Goal: Task Accomplishment & Management: Manage account settings

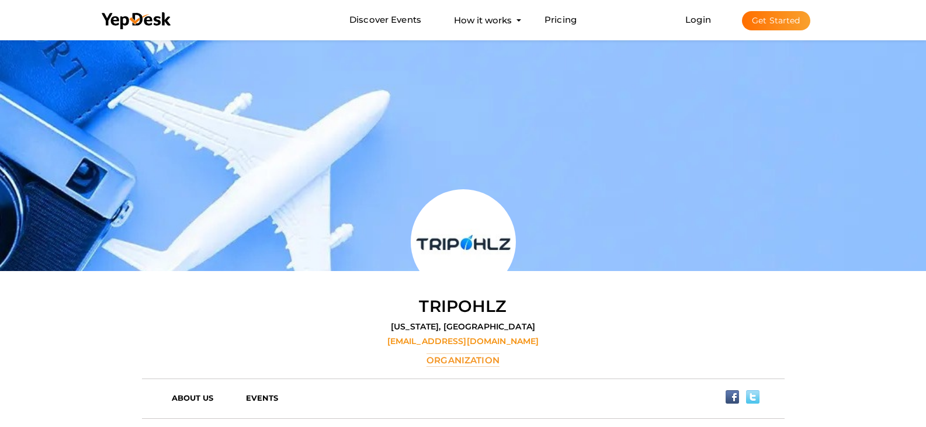
click at [810, 23] on button "Get Started" at bounding box center [776, 20] width 68 height 19
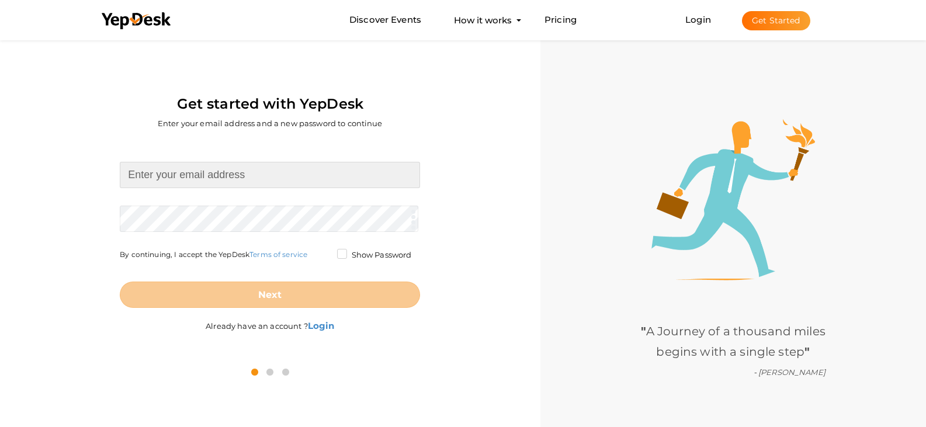
drag, startPoint x: 239, startPoint y: 178, endPoint x: 569, endPoint y: 105, distance: 338.2
click at [239, 178] on input at bounding box center [270, 175] width 300 height 26
type input "alexjames8986@gmail.com"
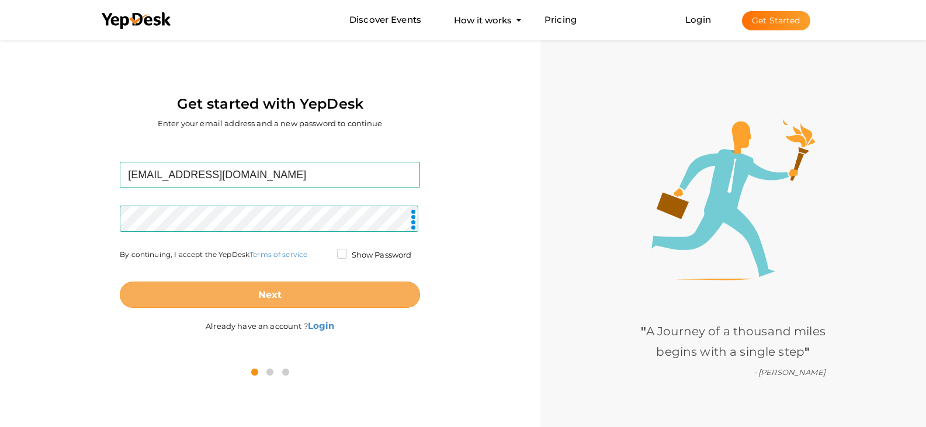
click at [202, 284] on button "Next" at bounding box center [270, 295] width 300 height 26
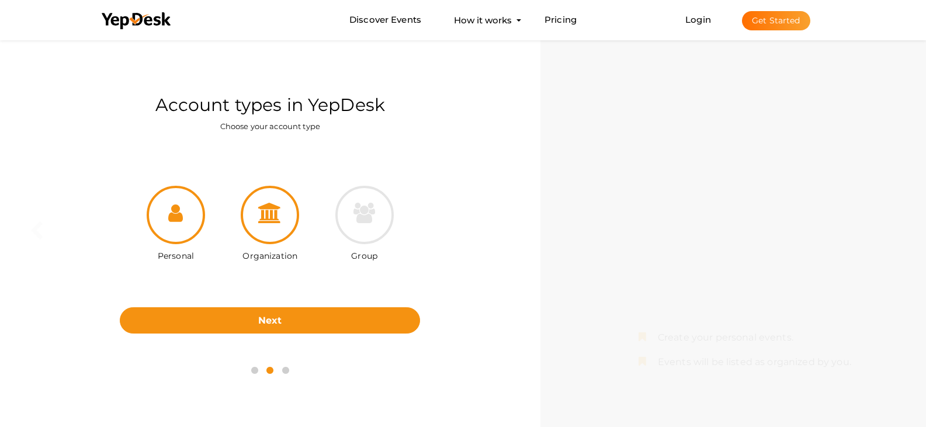
click at [261, 235] on div at bounding box center [270, 215] width 58 height 58
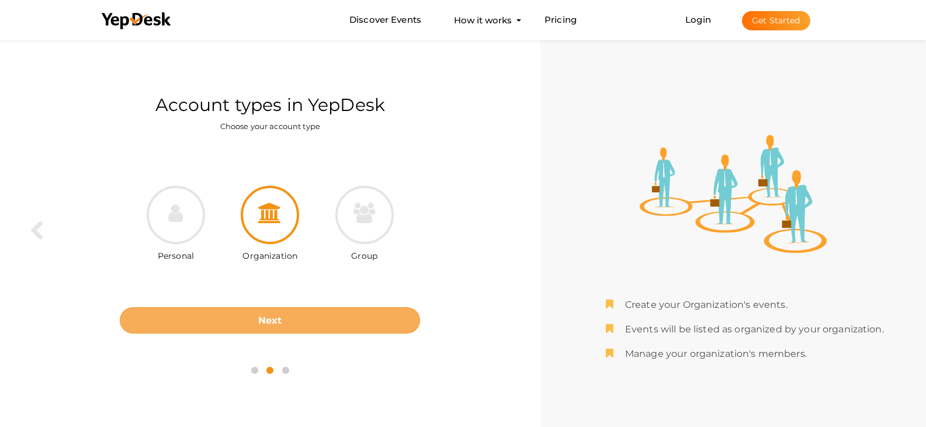
click at [299, 324] on button "Next" at bounding box center [270, 320] width 300 height 26
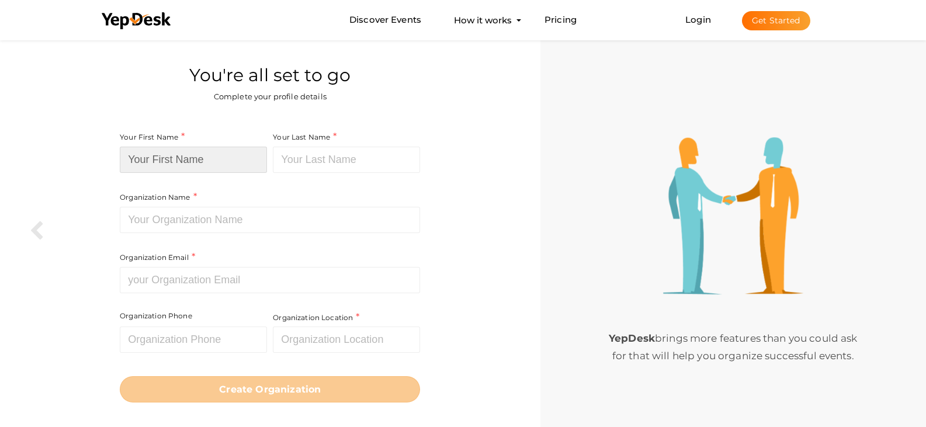
click at [216, 164] on input at bounding box center [193, 160] width 147 height 26
click at [183, 159] on input at bounding box center [193, 160] width 147 height 26
type input "Tours N"
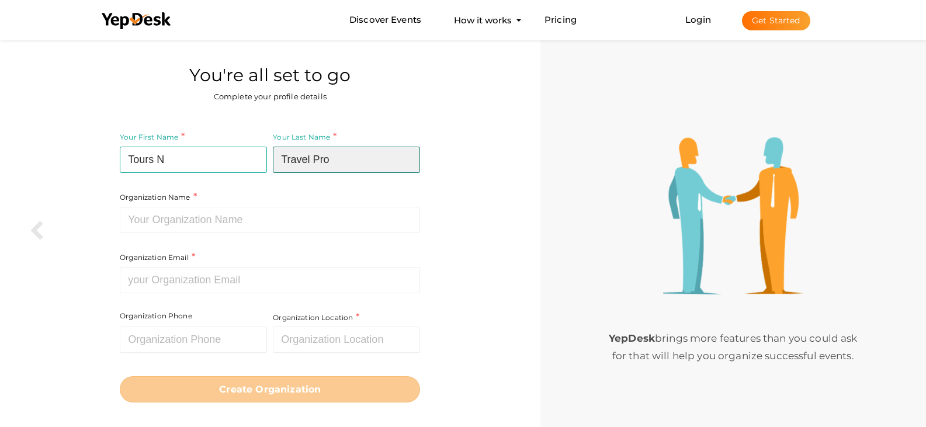
type input "Travel Pro"
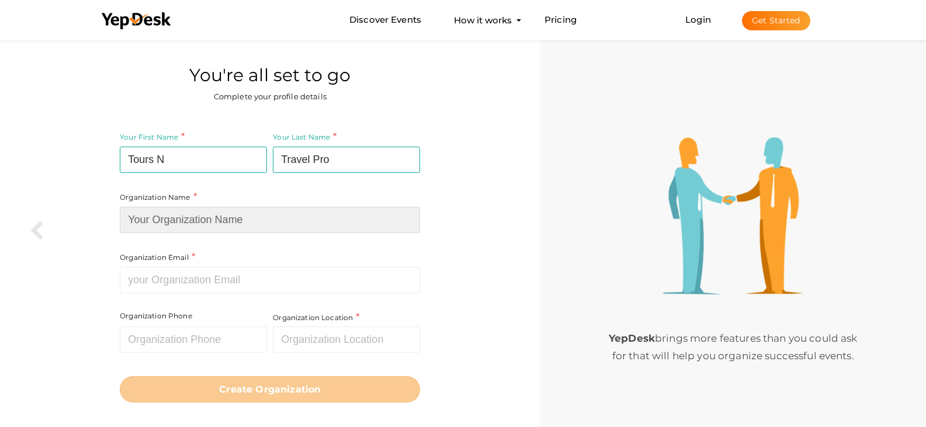
click at [222, 222] on input at bounding box center [270, 220] width 300 height 26
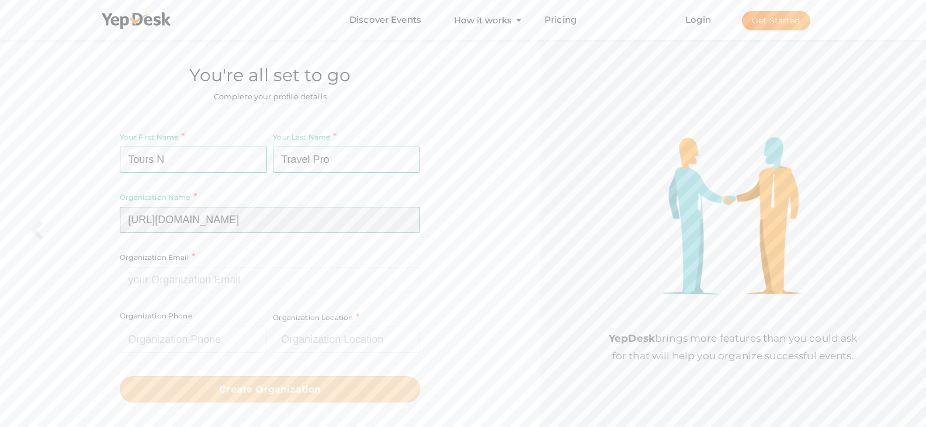
type input "https://www.toursntravelpro.com/last-minute-flight-deals/jetblue-flight/"
click at [197, 277] on input at bounding box center [270, 280] width 300 height 26
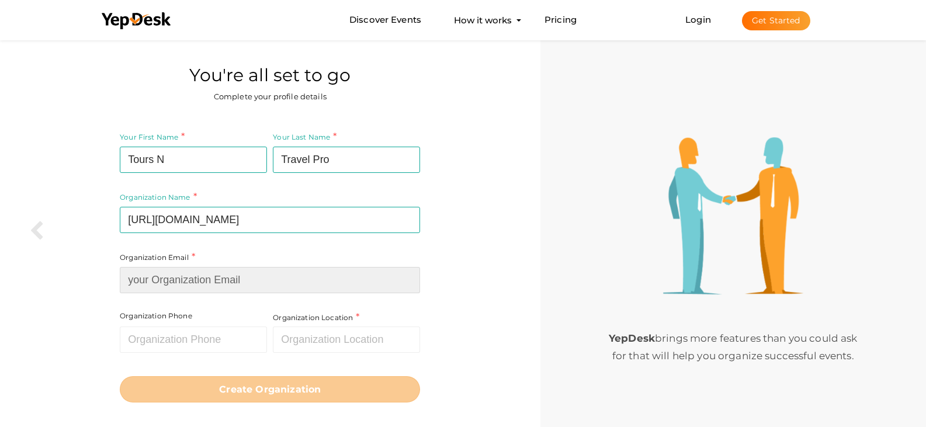
type input "info@toursntravelpro.com"
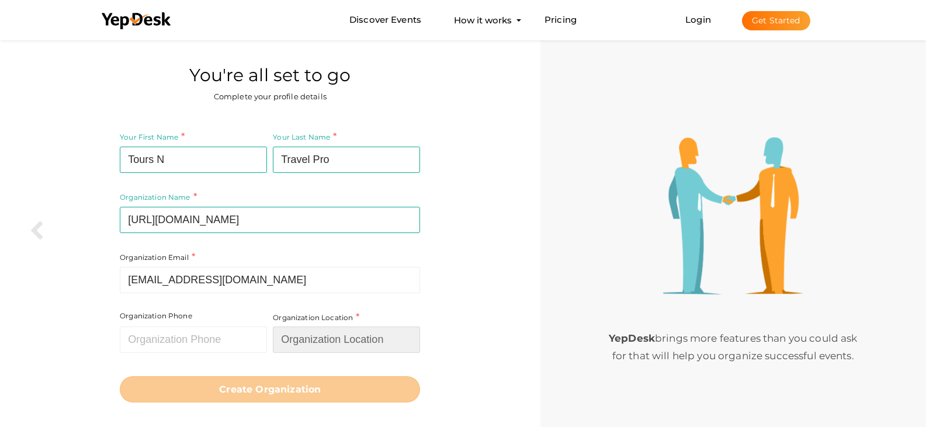
type input "[GEOGRAPHIC_DATA]"
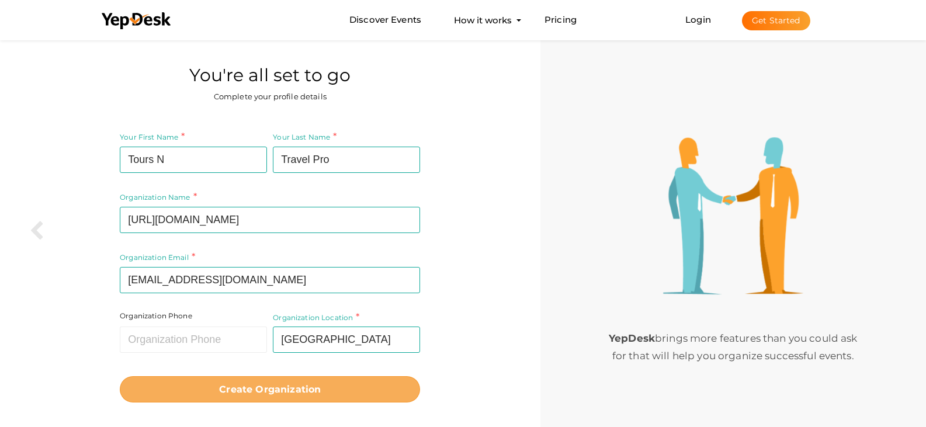
click at [245, 387] on b "Create Organization" at bounding box center [270, 389] width 102 height 11
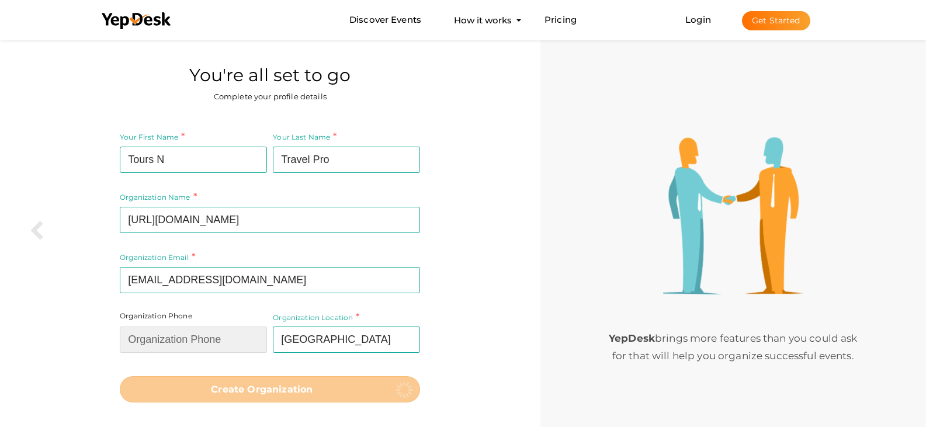
click at [204, 338] on input "text" at bounding box center [193, 340] width 147 height 26
type input "18446220310"
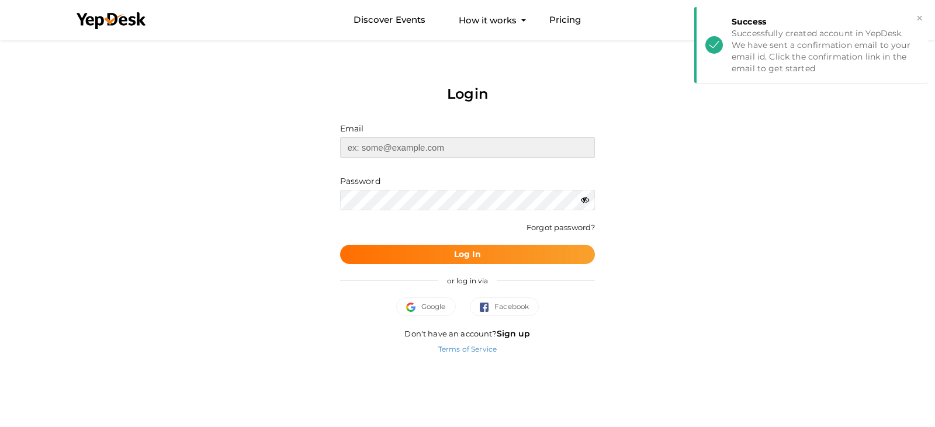
type input "[EMAIL_ADDRESS][DOMAIN_NAME]"
click at [465, 261] on button "Log In" at bounding box center [467, 254] width 255 height 19
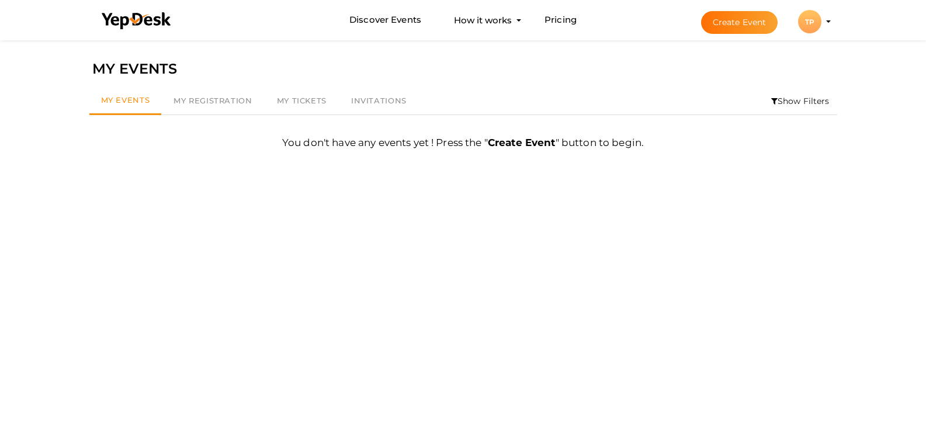
click at [821, 13] on div "TP" at bounding box center [809, 21] width 23 height 23
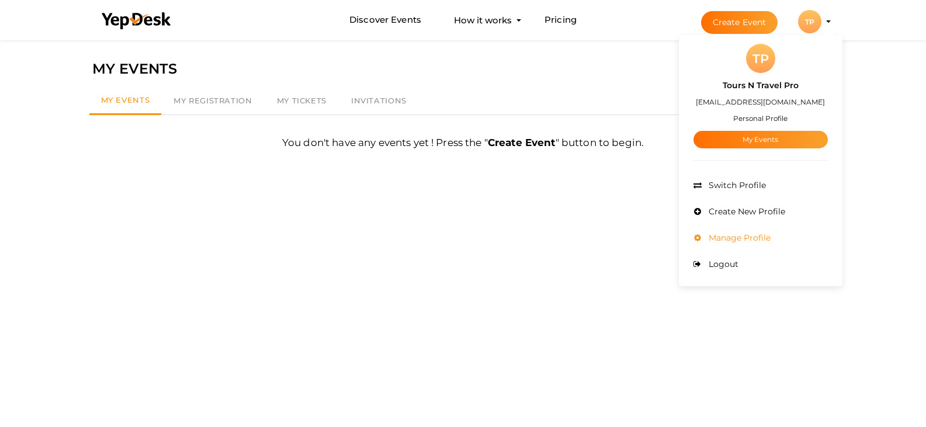
click at [771, 237] on span "Manage Profile" at bounding box center [738, 238] width 65 height 11
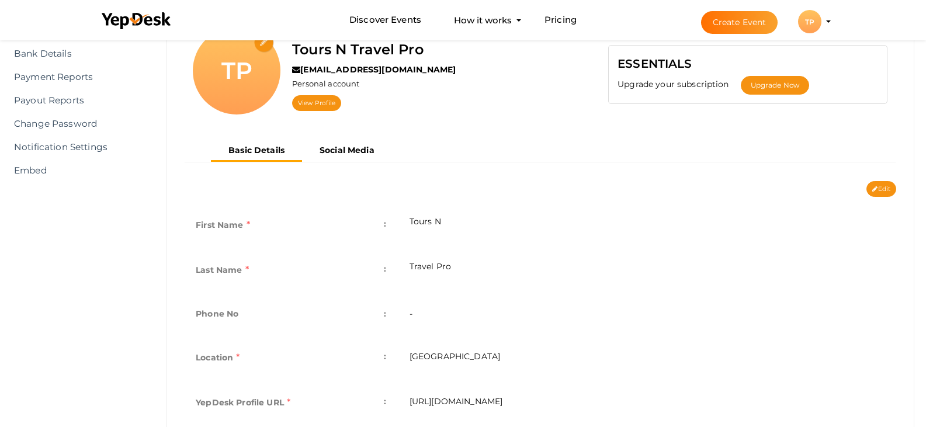
scroll to position [175, 0]
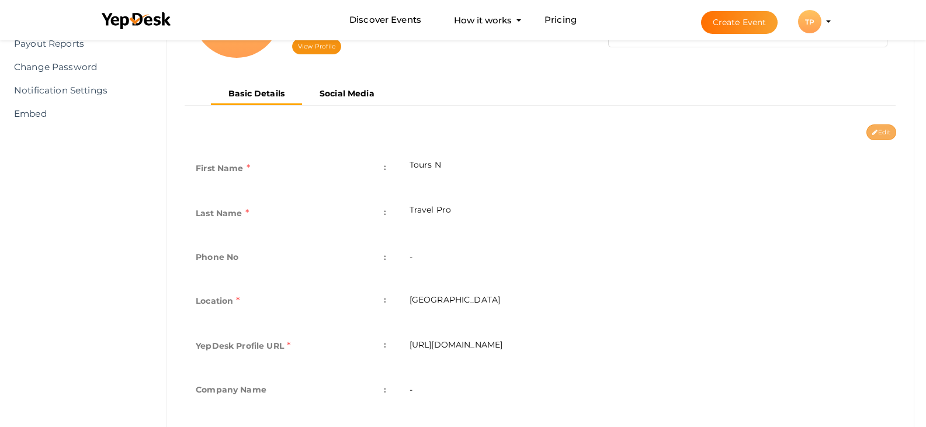
click at [883, 134] on button "Edit" at bounding box center [881, 132] width 30 height 16
type input "Tours N"
type input "Travel Pro"
type input "United States"
type input "tours-n-travel-pro"
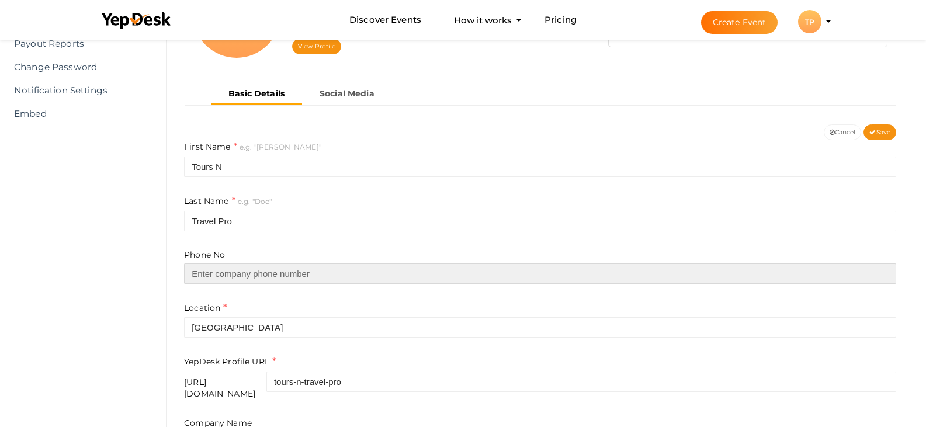
click at [278, 280] on input "text" at bounding box center [540, 274] width 712 height 20
paste input "+1-866-679-5070"
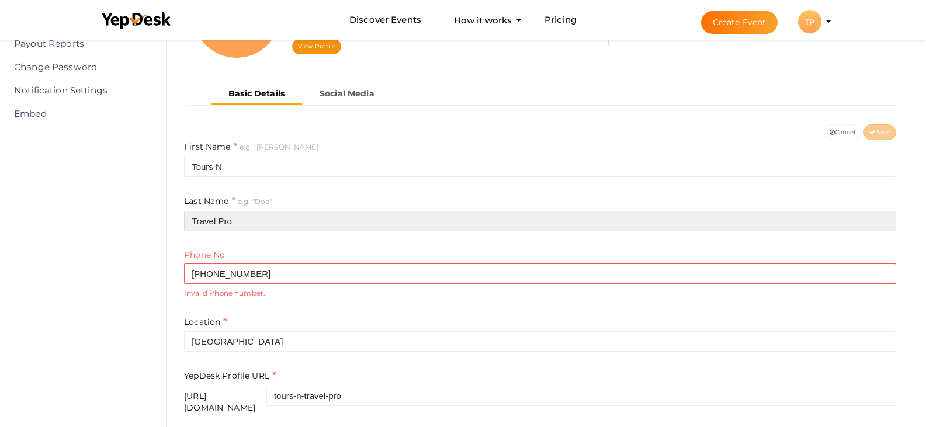
click at [377, 228] on input "Travel Pro" at bounding box center [540, 221] width 712 height 20
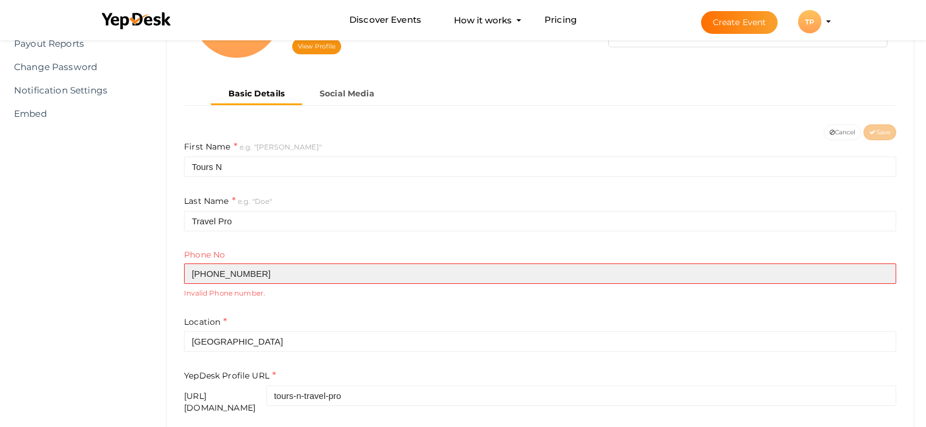
click at [199, 278] on input "+1-866-679-5070" at bounding box center [540, 274] width 712 height 20
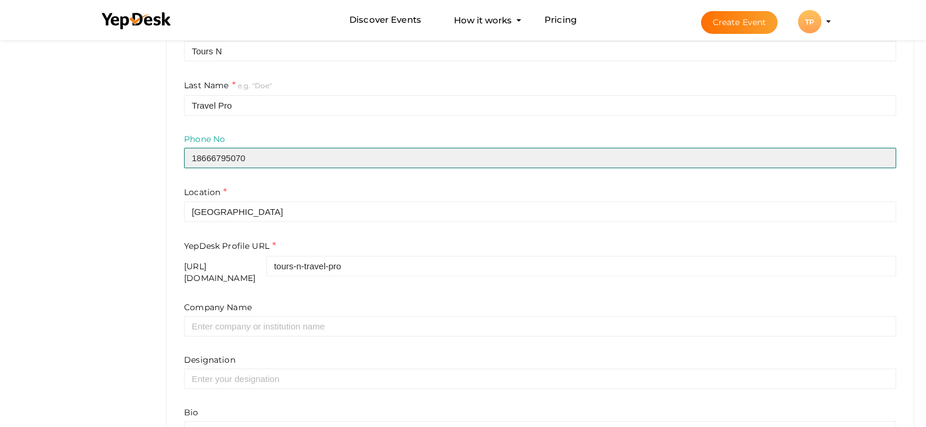
scroll to position [292, 0]
type input "18666795070"
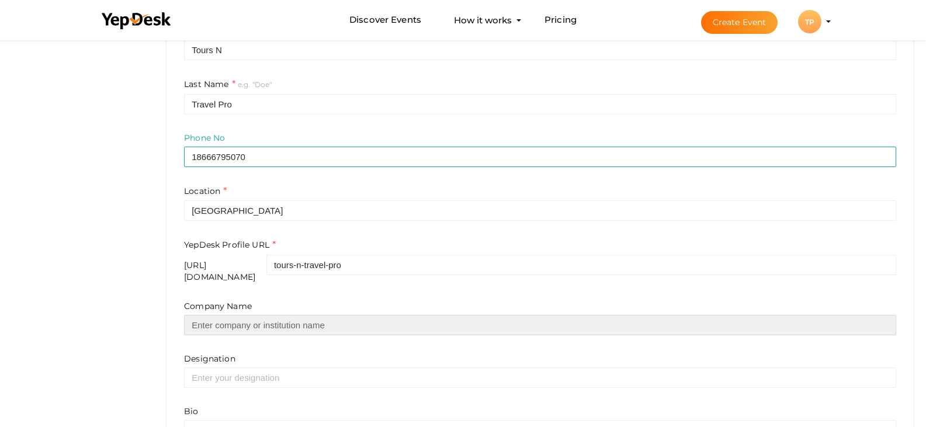
drag, startPoint x: 227, startPoint y: 317, endPoint x: 240, endPoint y: 311, distance: 14.1
click at [227, 317] on input "text" at bounding box center [540, 325] width 712 height 20
type input "Tours N Travel"
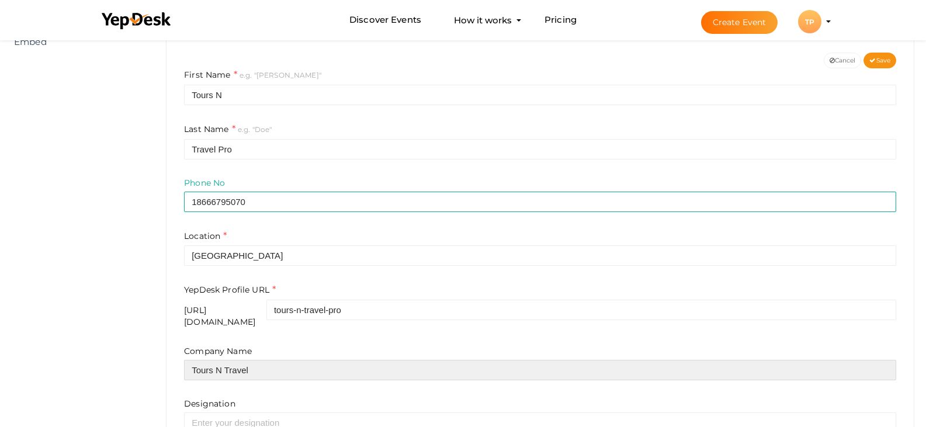
scroll to position [351, 0]
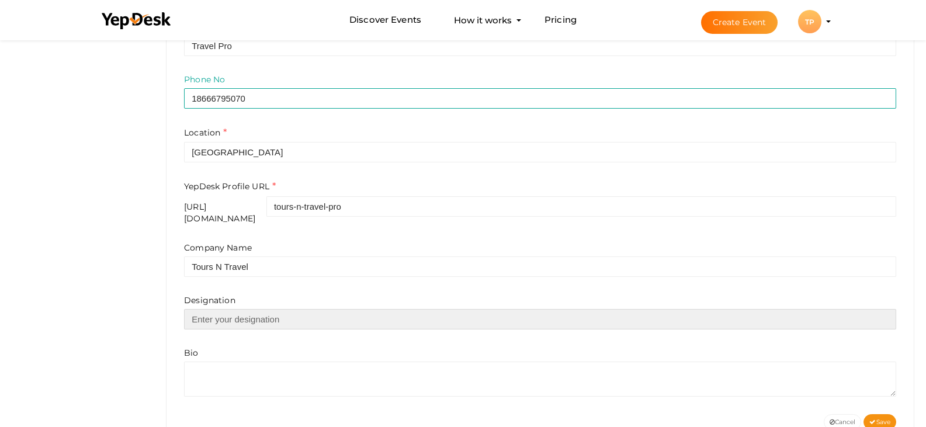
click at [247, 312] on input "text" at bounding box center [540, 319] width 712 height 20
type input "Travel Expert"
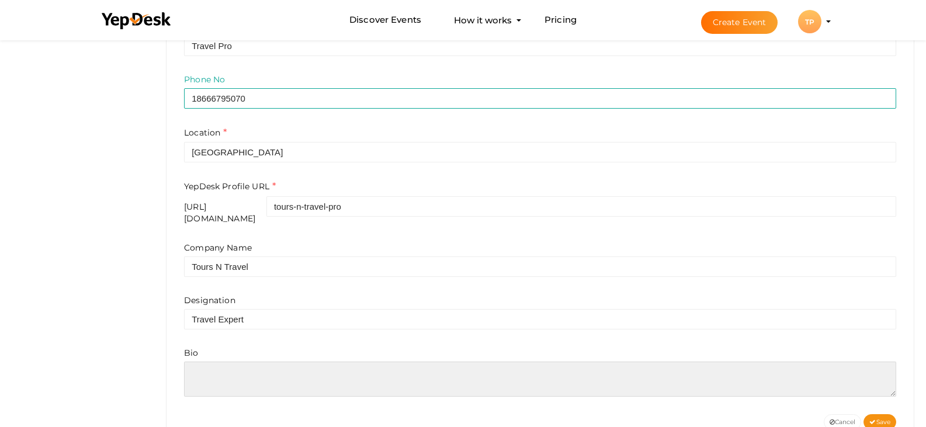
click at [264, 362] on textarea at bounding box center [540, 379] width 712 height 35
paste textarea "Tours N Travel Pro offers a wide range of travel services to make your journey …"
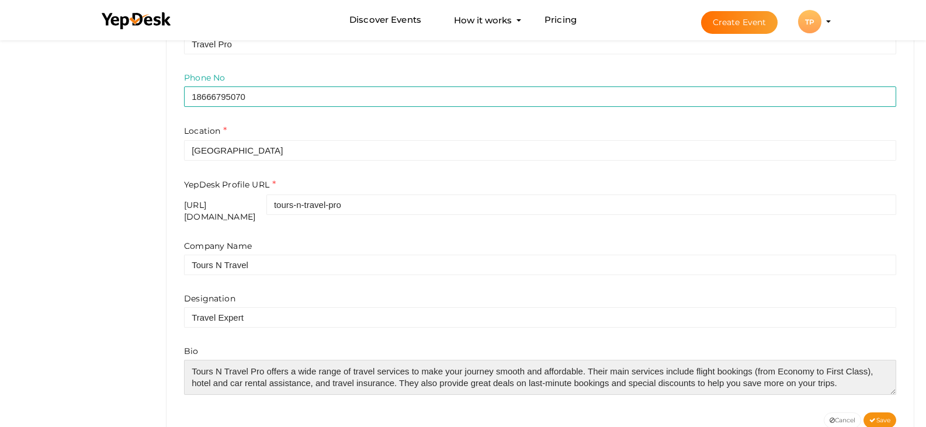
scroll to position [379, 0]
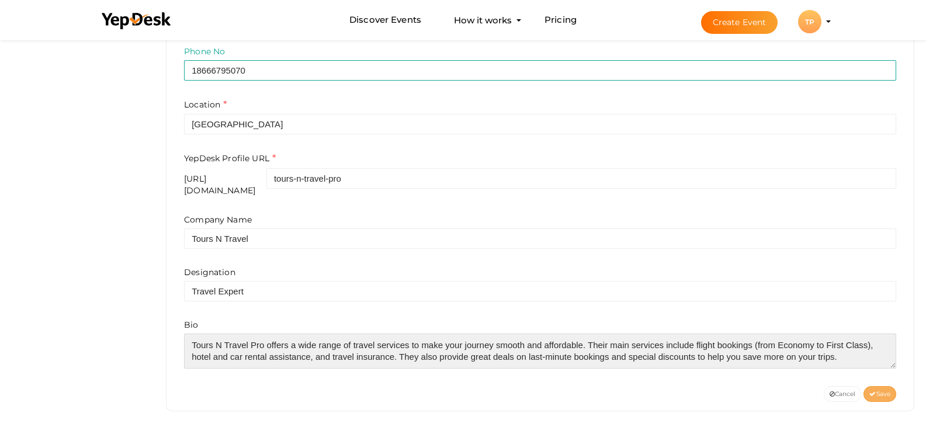
type textarea "Tours N Travel Pro offers a wide range of travel services to make your journey …"
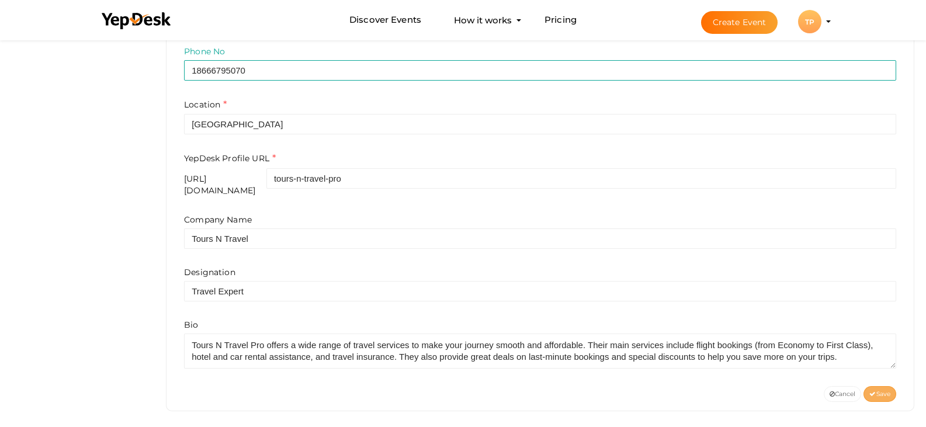
click at [875, 390] on button "Save" at bounding box center [880, 394] width 33 height 16
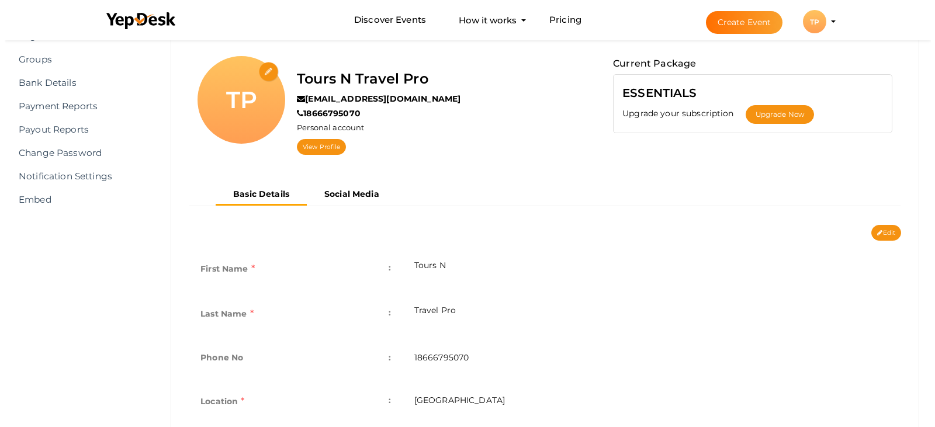
scroll to position [0, 0]
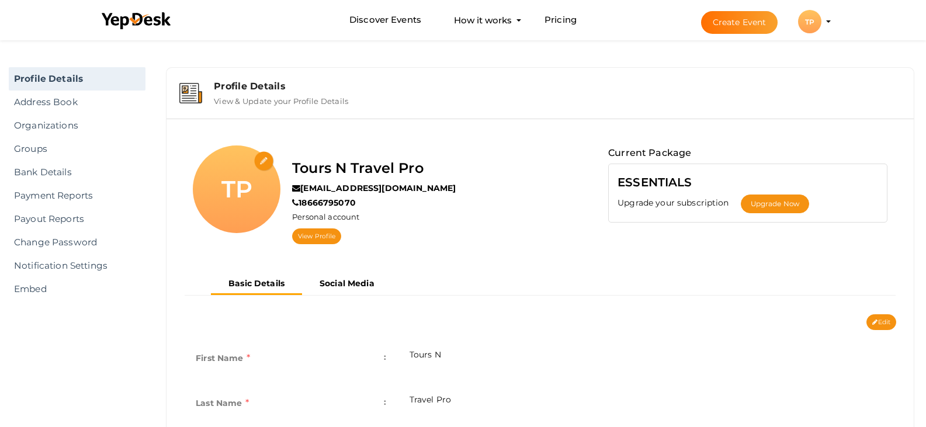
click at [269, 161] on input "file" at bounding box center [264, 161] width 20 height 20
type input "C:\fakepath\Tours n Travel Pro.png"
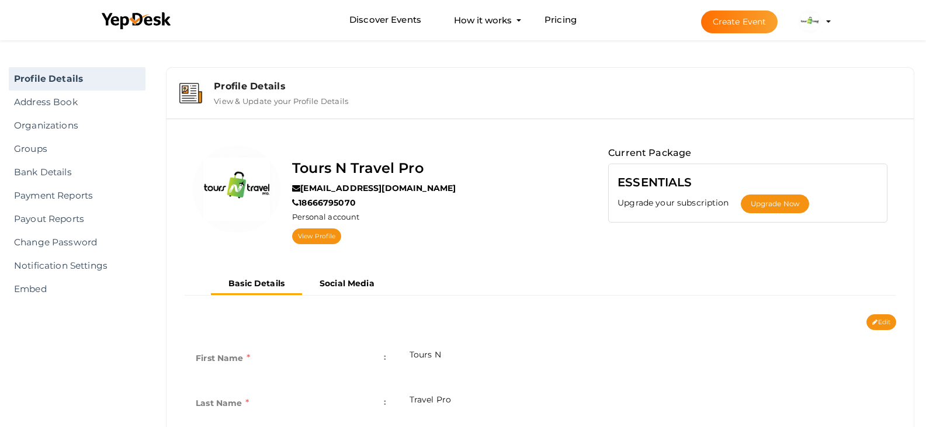
click at [238, 90] on div "Profile Details" at bounding box center [557, 86] width 687 height 11
click at [254, 99] on label "View & Update your Profile Details" at bounding box center [281, 99] width 134 height 14
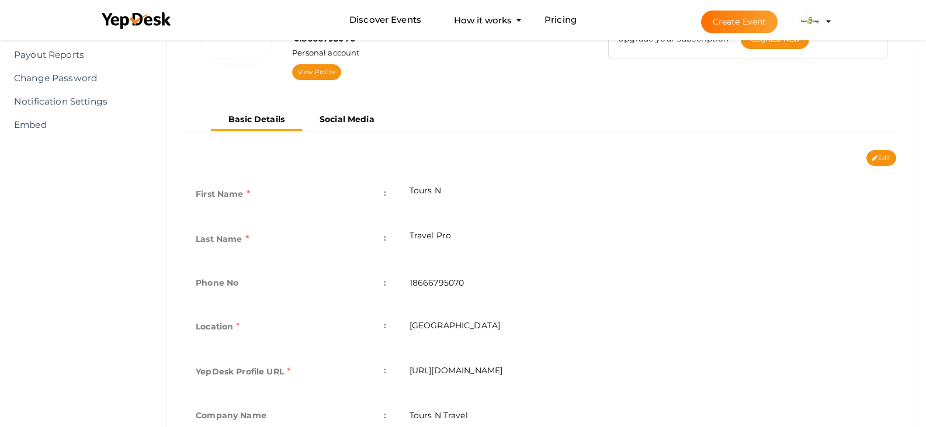
scroll to position [175, 0]
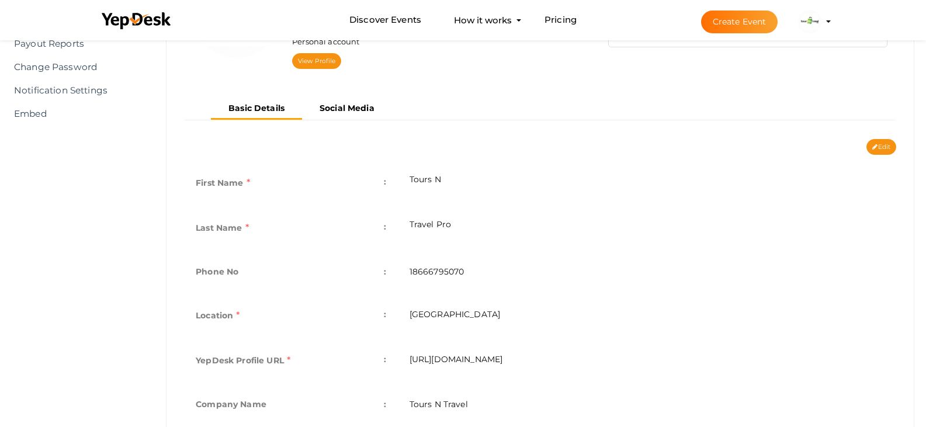
click at [342, 113] on b "Social Media" at bounding box center [347, 108] width 55 height 11
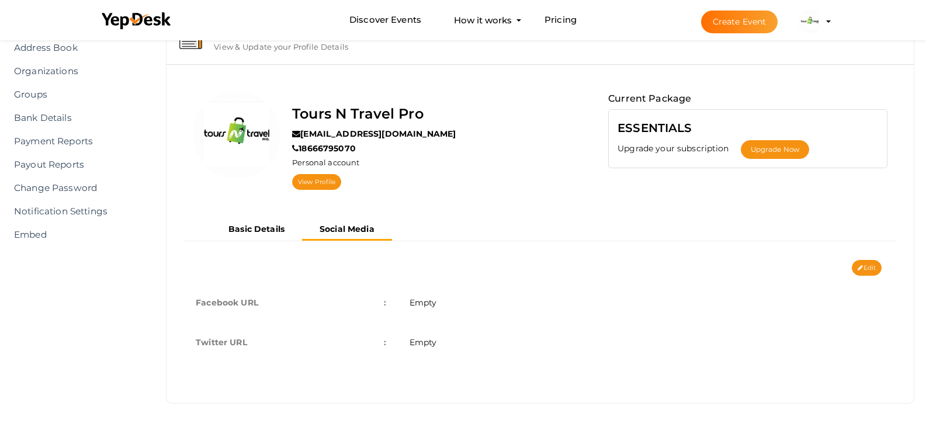
click at [448, 303] on td "Empty" at bounding box center [647, 303] width 498 height 40
click at [424, 306] on span "Empty" at bounding box center [423, 302] width 27 height 11
click at [876, 271] on button "Edit" at bounding box center [867, 268] width 30 height 16
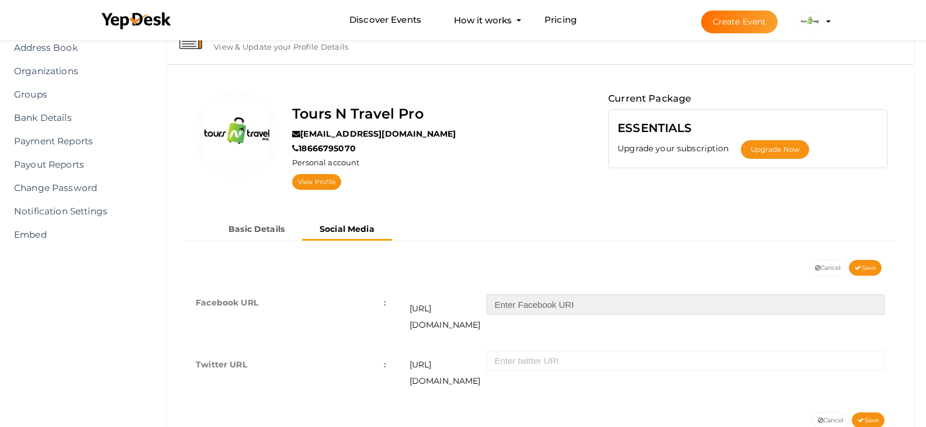
click at [555, 301] on input "text" at bounding box center [686, 304] width 398 height 20
click at [564, 310] on input "text" at bounding box center [686, 304] width 398 height 20
paste input "toursntravelpro/"
type input "toursntravelpro/"
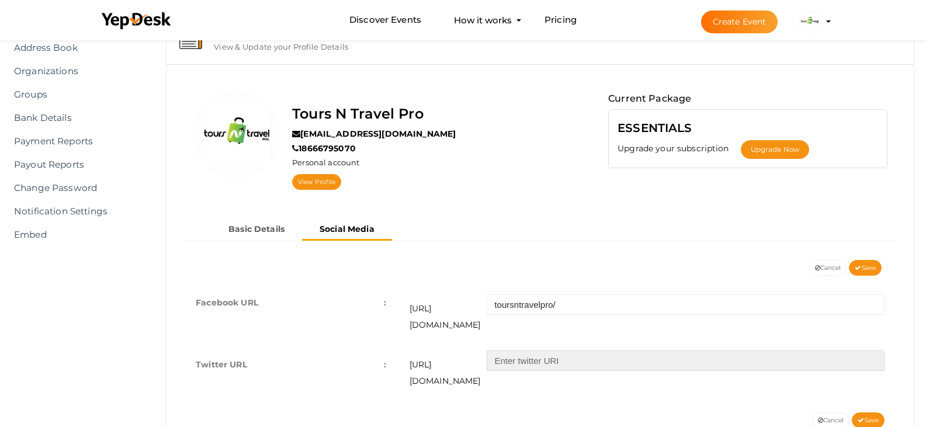
click at [532, 351] on input "text" at bounding box center [686, 361] width 398 height 20
paste input "toursntravelpro/"
type input "toursntravelpro/"
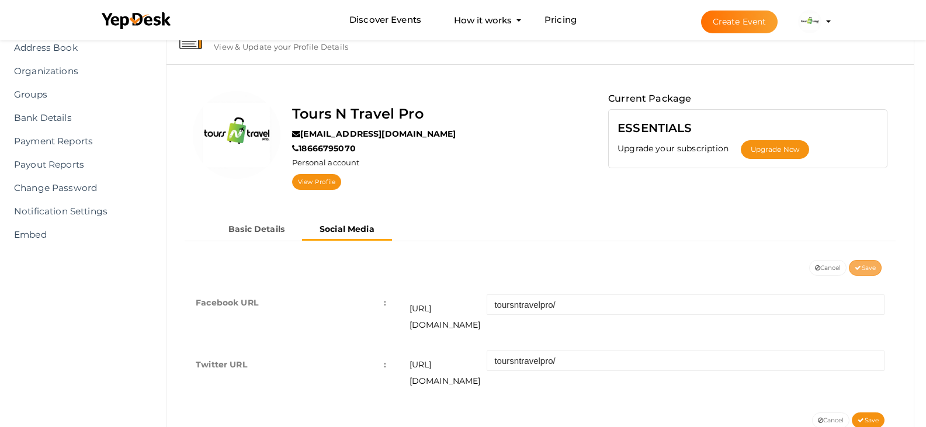
click at [873, 265] on span "Save" at bounding box center [865, 268] width 21 height 8
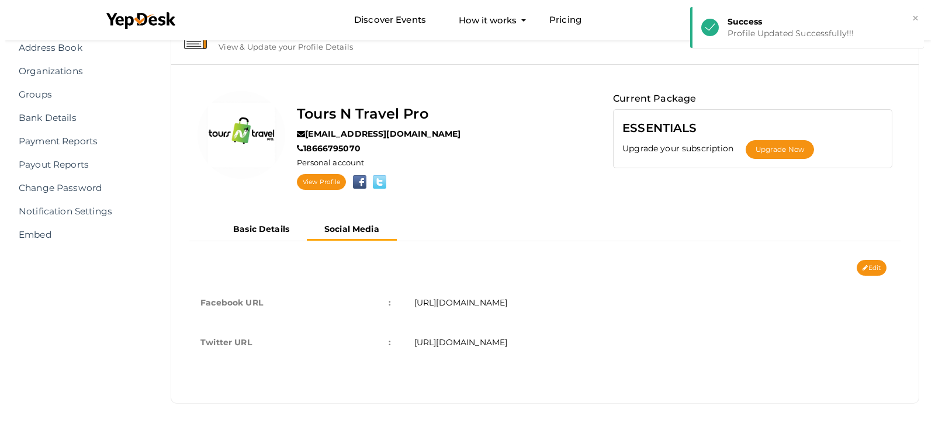
scroll to position [0, 0]
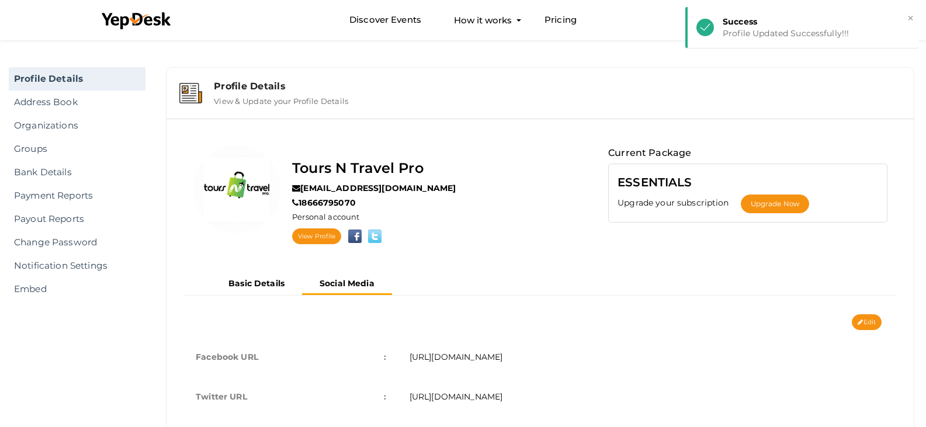
click at [272, 93] on label "View & Update your Profile Details" at bounding box center [281, 99] width 134 height 14
click at [188, 91] on img at bounding box center [190, 93] width 23 height 20
click at [825, 13] on button "Tours N Travel Pro [EMAIL_ADDRESS][DOMAIN_NAME] Personal Profile My Events Admi…" at bounding box center [810, 21] width 30 height 25
click at [821, 22] on img at bounding box center [809, 21] width 23 height 23
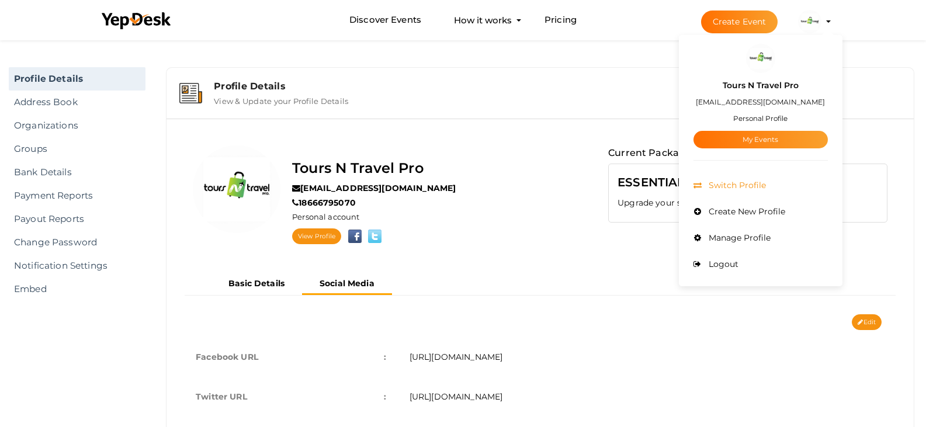
click at [760, 180] on span "Switch Profile" at bounding box center [736, 185] width 60 height 11
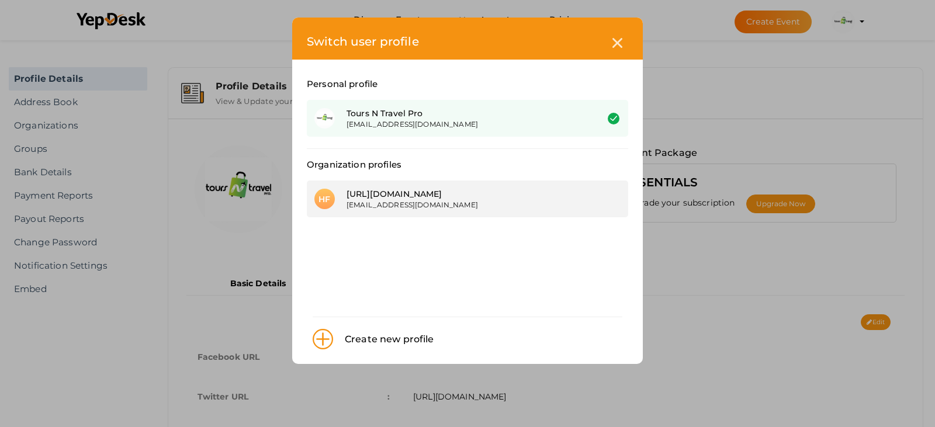
click at [429, 200] on div "https://www.toursntravelpro.com/last-minute-flight-deals/jetblue-flight/" at bounding box center [462, 194] width 233 height 12
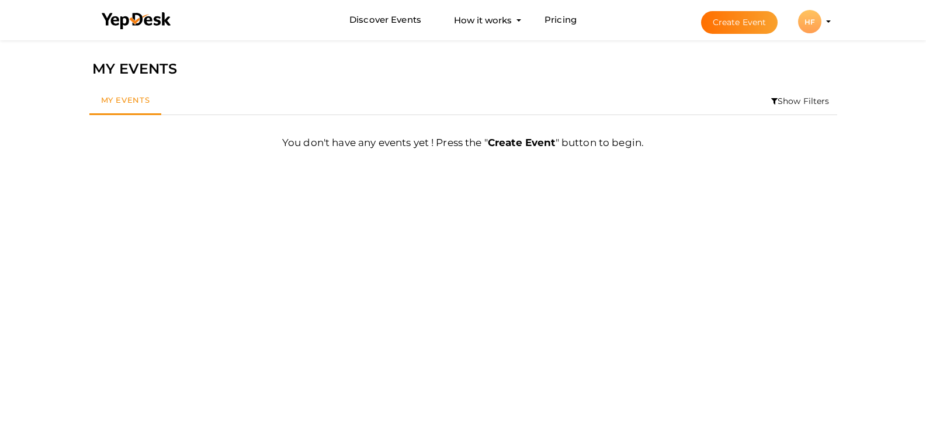
click at [821, 19] on div "HF" at bounding box center [809, 21] width 23 height 23
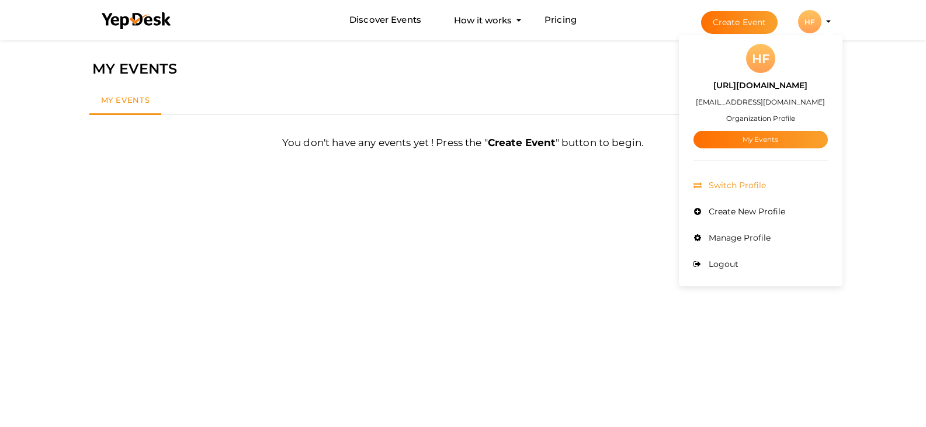
click at [755, 178] on li "Switch Profile" at bounding box center [761, 185] width 134 height 26
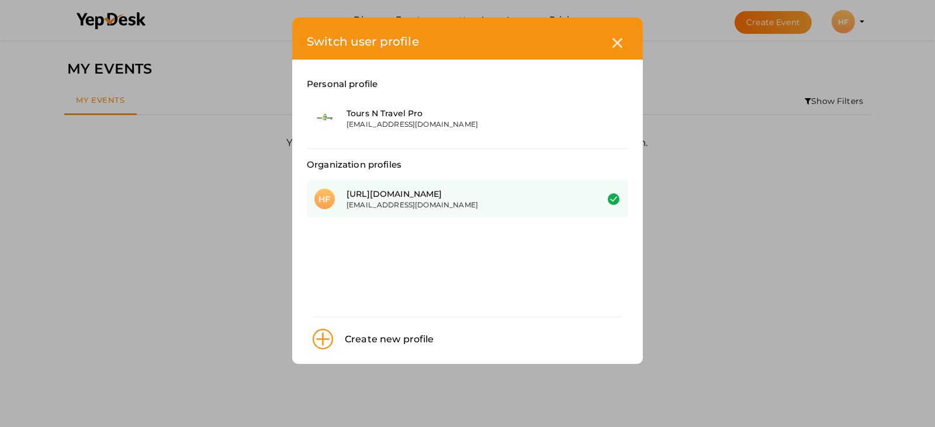
click at [424, 95] on div "Personal profile" at bounding box center [467, 84] width 321 height 32
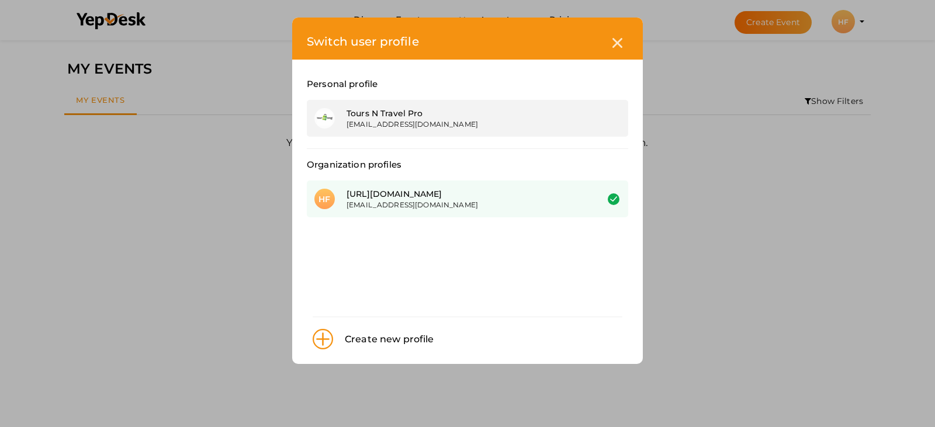
click at [410, 106] on div "Tours N Travel Pro [EMAIL_ADDRESS][DOMAIN_NAME]" at bounding box center [467, 118] width 321 height 37
click at [414, 120] on div "[EMAIL_ADDRESS][DOMAIN_NAME]" at bounding box center [462, 124] width 233 height 10
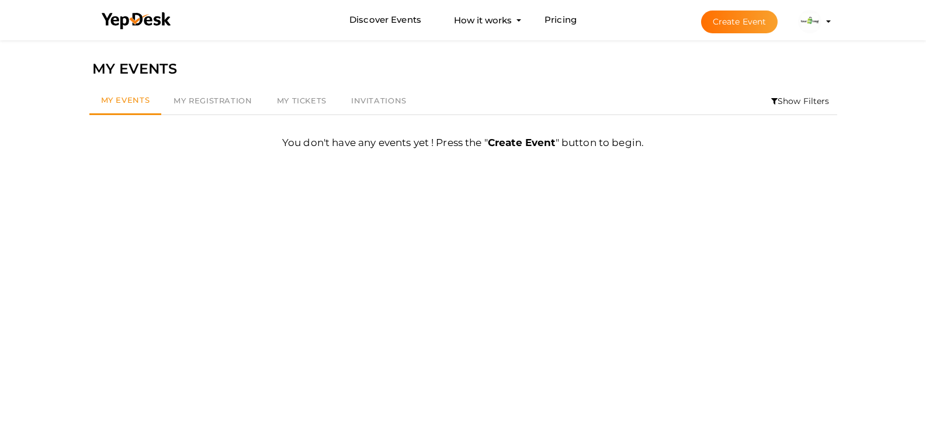
click at [821, 27] on img at bounding box center [809, 21] width 23 height 23
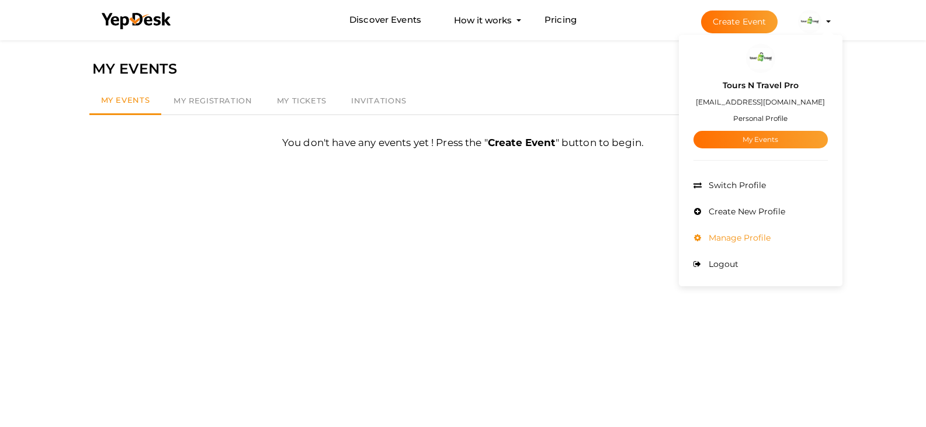
click at [771, 234] on span "Manage Profile" at bounding box center [738, 238] width 65 height 11
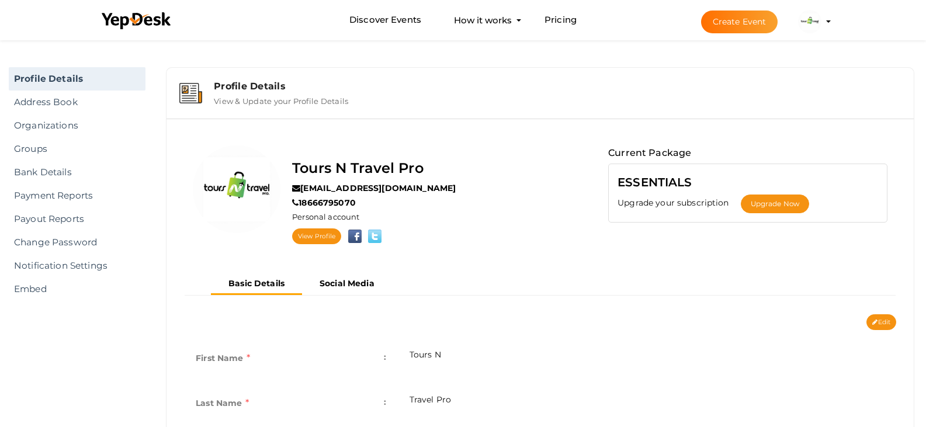
scroll to position [234, 0]
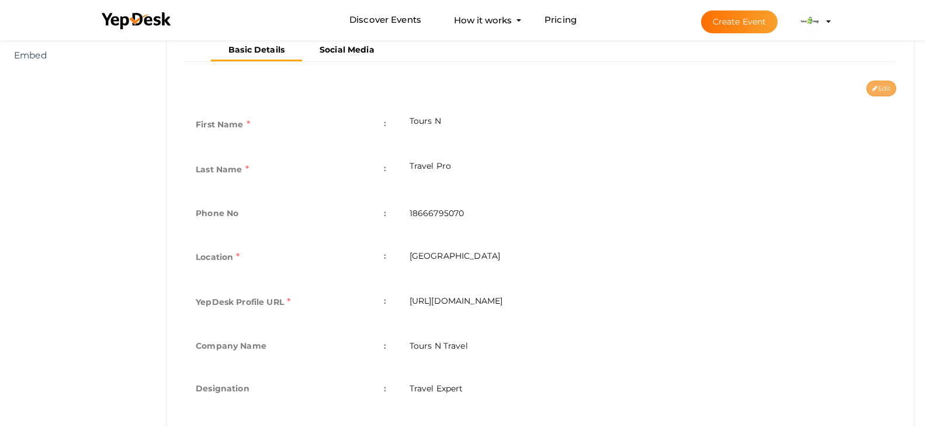
click at [882, 90] on button "Edit" at bounding box center [881, 89] width 30 height 16
type input "Tours N"
type input "Travel Pro"
type input "18666795070"
type input "[GEOGRAPHIC_DATA]"
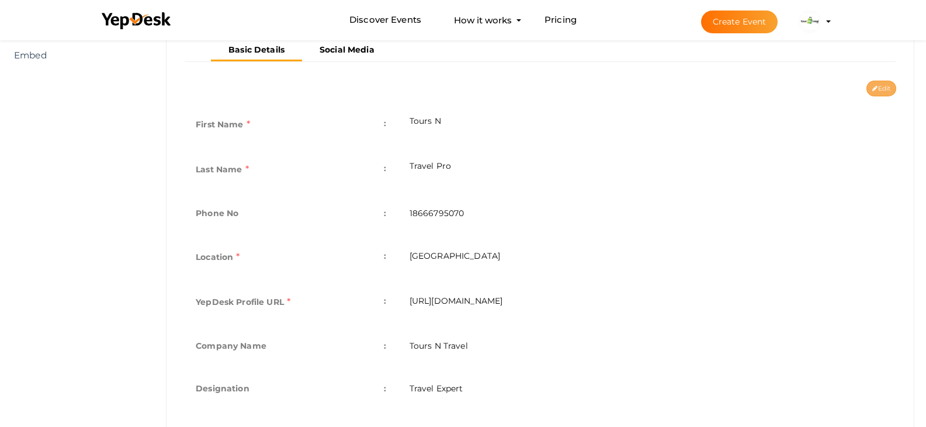
type input "tours-n-travel-pro"
type input "Tours N Travel"
type input "Travel Expert"
type textarea "Tours N Travel Pro offers a wide range of travel services to make your journey …"
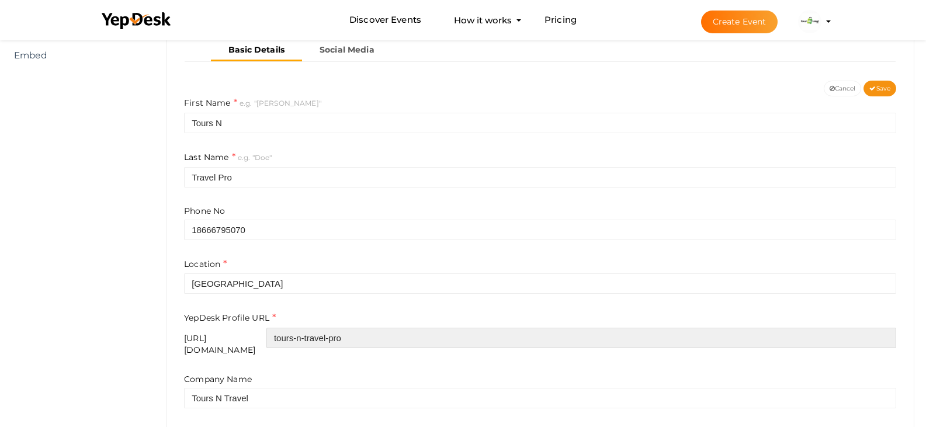
click at [439, 344] on input "tours-n-travel-pro" at bounding box center [581, 338] width 630 height 20
click at [440, 344] on input "tours-n-travel-pro" at bounding box center [581, 338] width 630 height 20
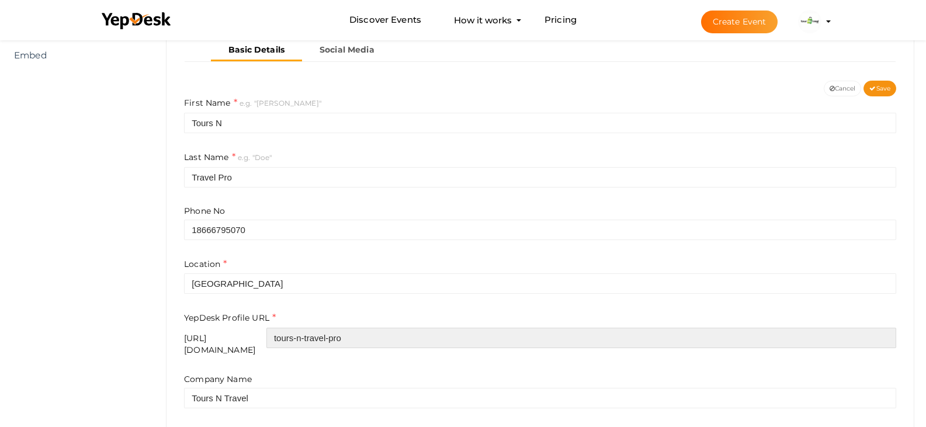
scroll to position [0, 0]
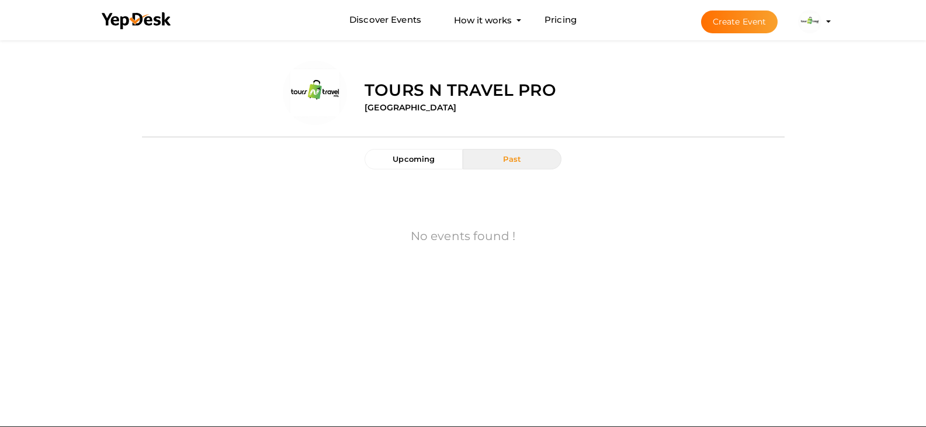
click at [504, 164] on button "Past" at bounding box center [512, 159] width 98 height 20
click at [428, 164] on button "Upcoming" at bounding box center [414, 159] width 98 height 20
click at [490, 155] on button "Past" at bounding box center [512, 159] width 98 height 20
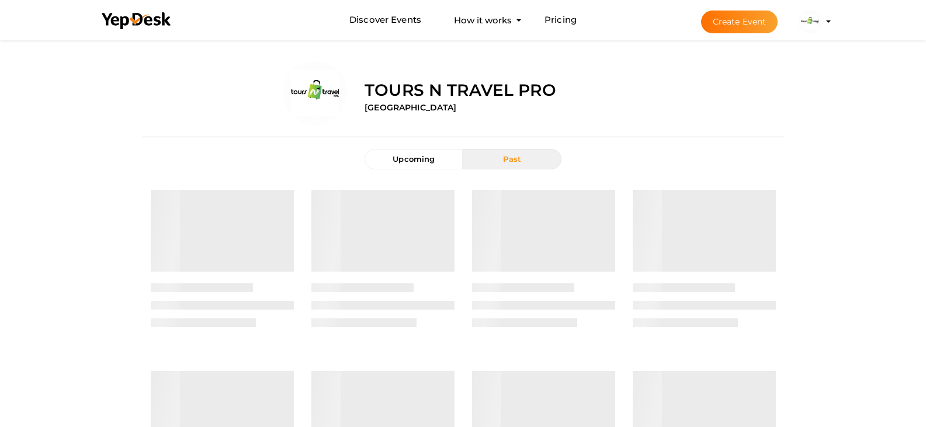
click at [821, 23] on img at bounding box center [809, 21] width 23 height 23
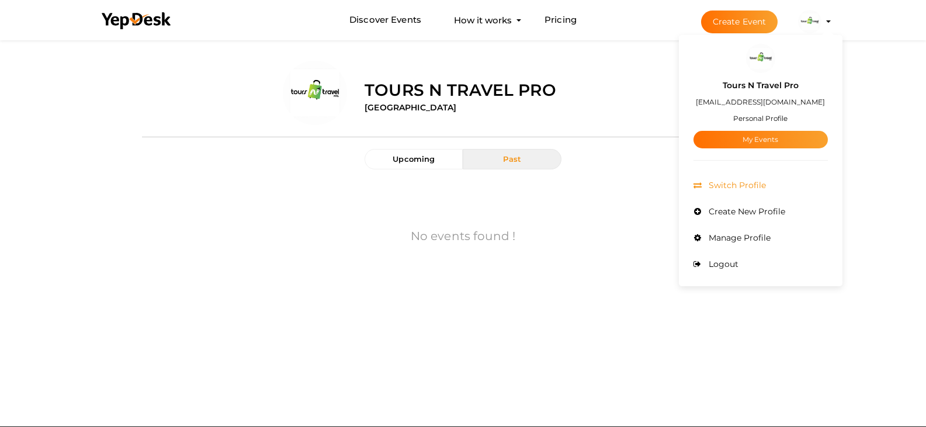
click at [736, 185] on span "Switch Profile" at bounding box center [736, 185] width 60 height 11
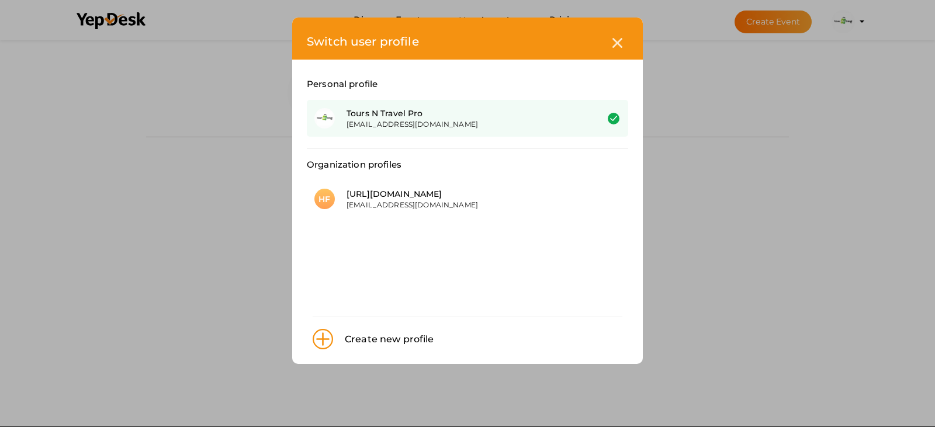
click at [533, 122] on div "[EMAIL_ADDRESS][DOMAIN_NAME]" at bounding box center [462, 124] width 233 height 10
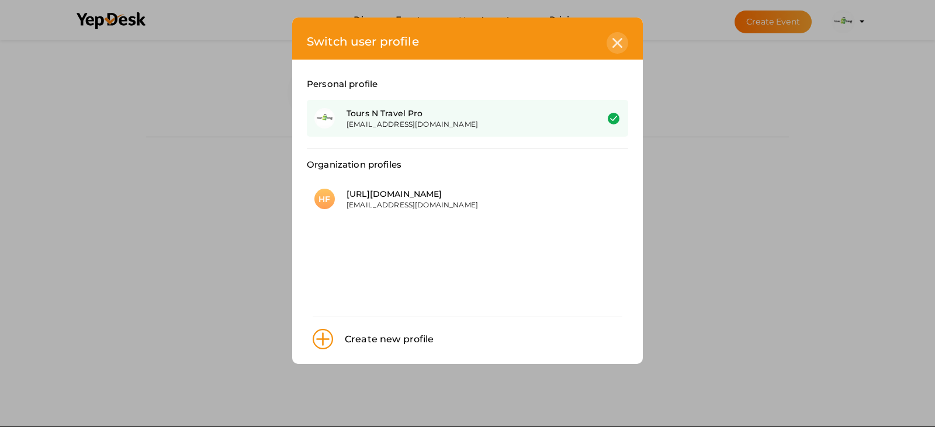
click at [616, 46] on icon at bounding box center [617, 43] width 10 height 10
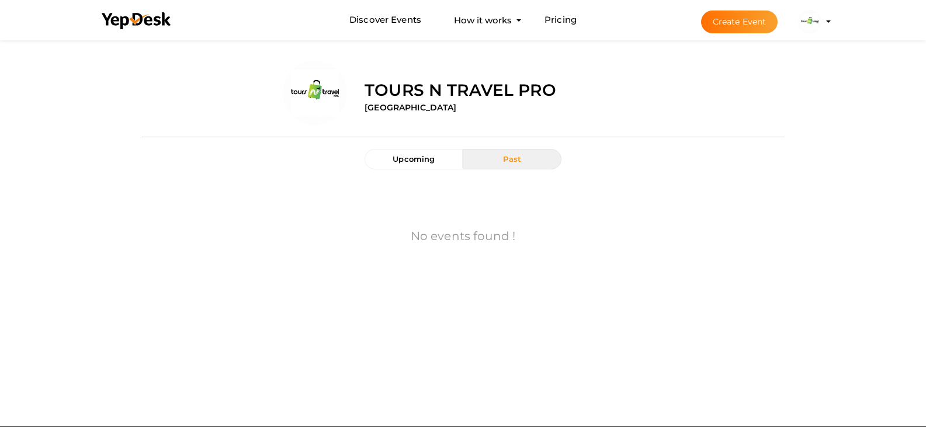
click at [821, 25] on img at bounding box center [809, 21] width 23 height 23
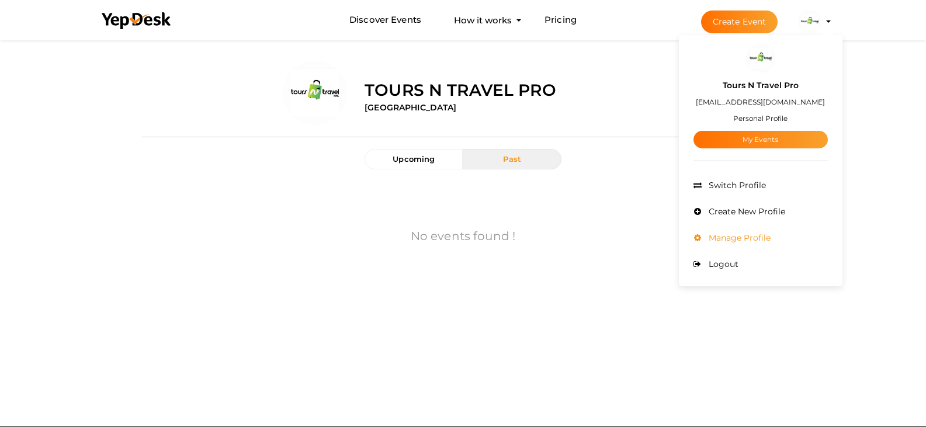
click at [771, 235] on span "Manage Profile" at bounding box center [738, 238] width 65 height 11
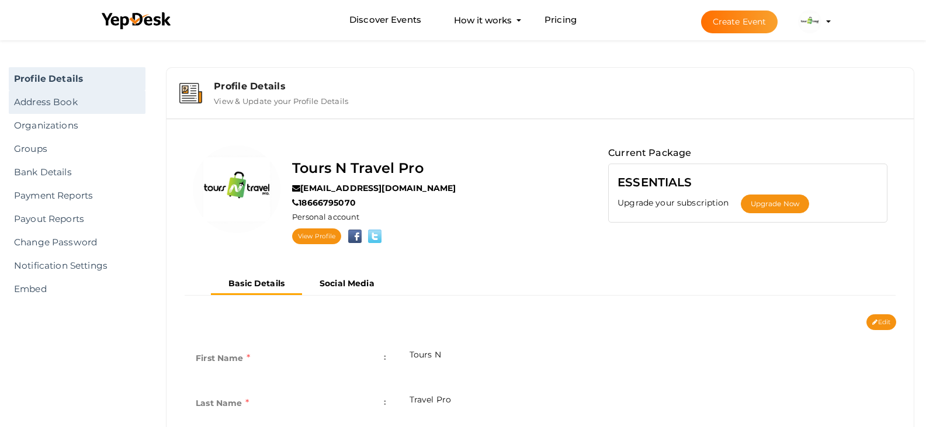
click at [101, 98] on link "Address Book" at bounding box center [77, 102] width 137 height 23
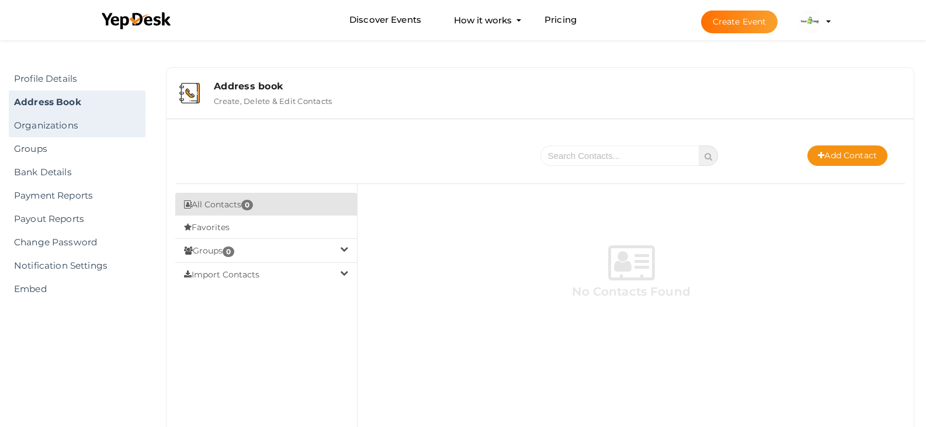
click at [90, 129] on link "Organizations" at bounding box center [77, 125] width 137 height 23
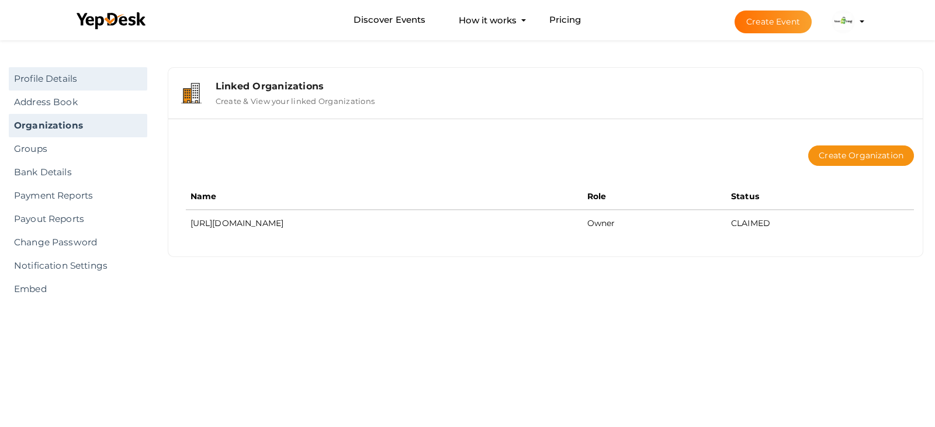
click at [62, 77] on link "Profile Details" at bounding box center [78, 78] width 138 height 23
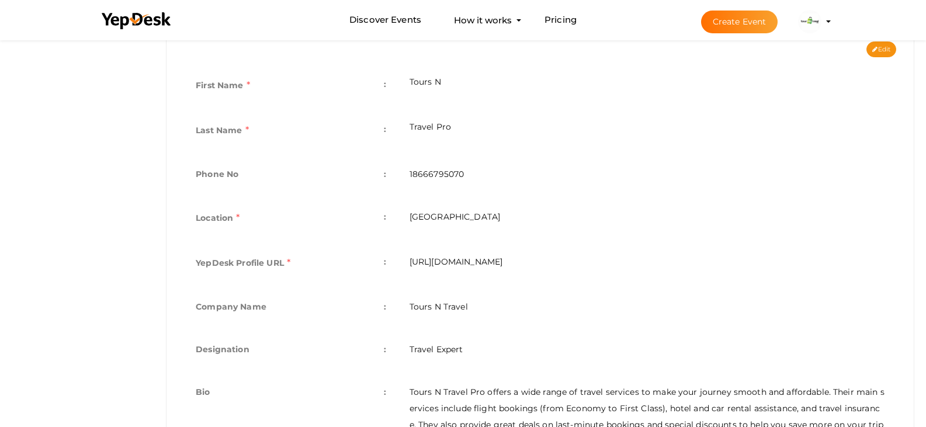
scroll to position [335, 0]
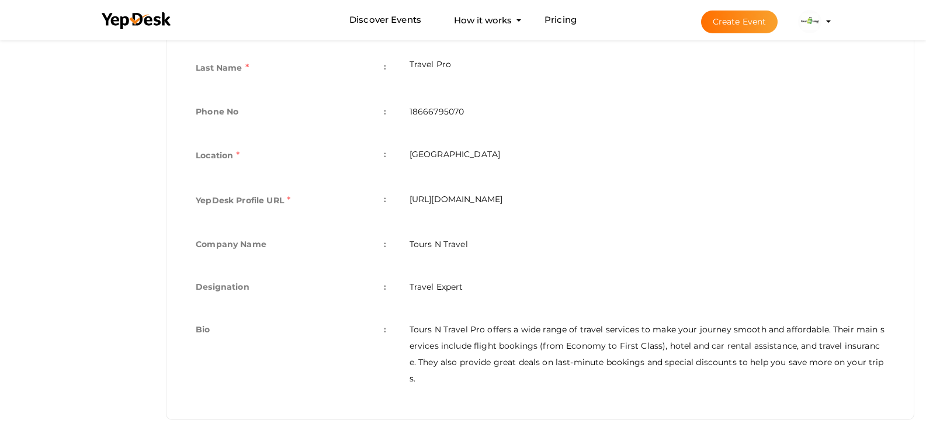
drag, startPoint x: 632, startPoint y: 203, endPoint x: 404, endPoint y: 197, distance: 227.3
click at [404, 197] on td "[URL][DOMAIN_NAME]" at bounding box center [647, 201] width 498 height 45
copy td "[URL][DOMAIN_NAME]"
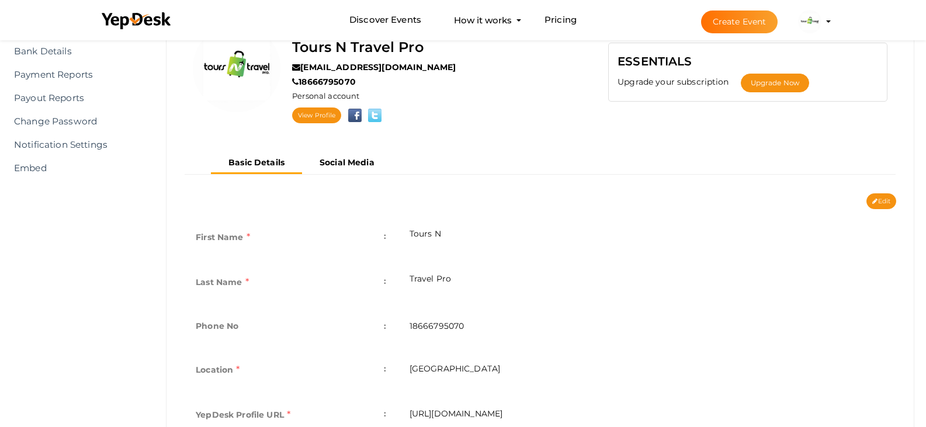
scroll to position [43, 0]
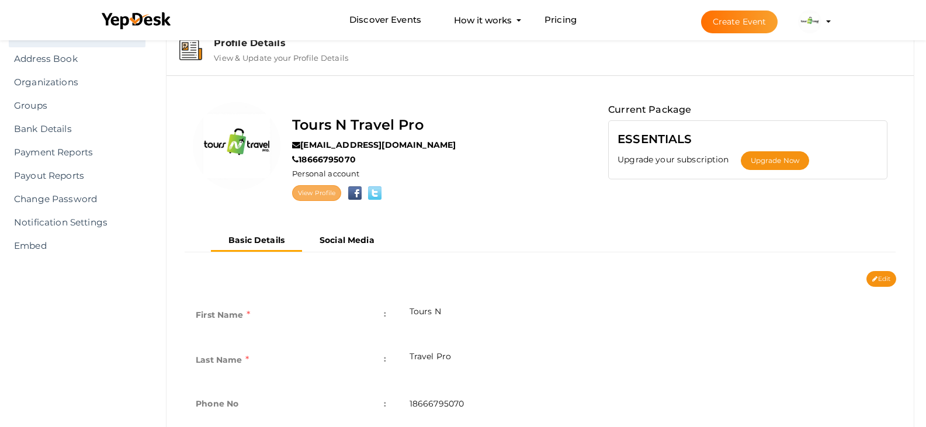
click at [321, 196] on link "View Profile" at bounding box center [316, 193] width 49 height 16
click at [339, 239] on b "Social Media" at bounding box center [347, 240] width 55 height 11
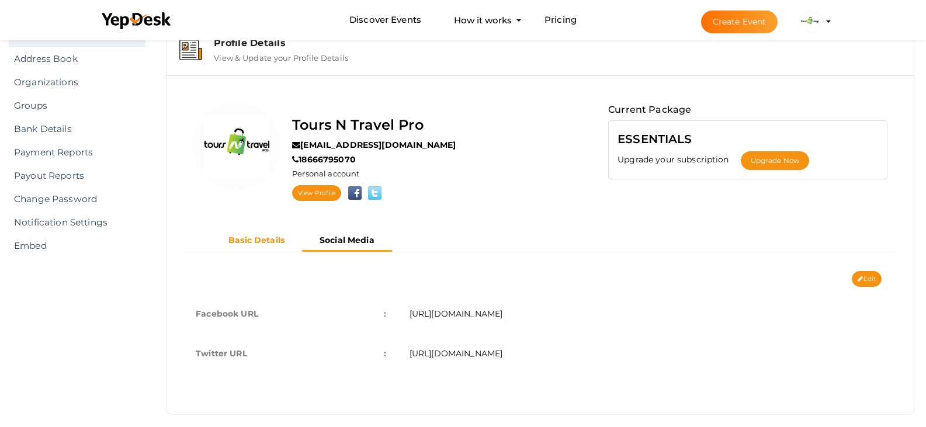
click at [226, 238] on button "Basic Details" at bounding box center [256, 240] width 91 height 19
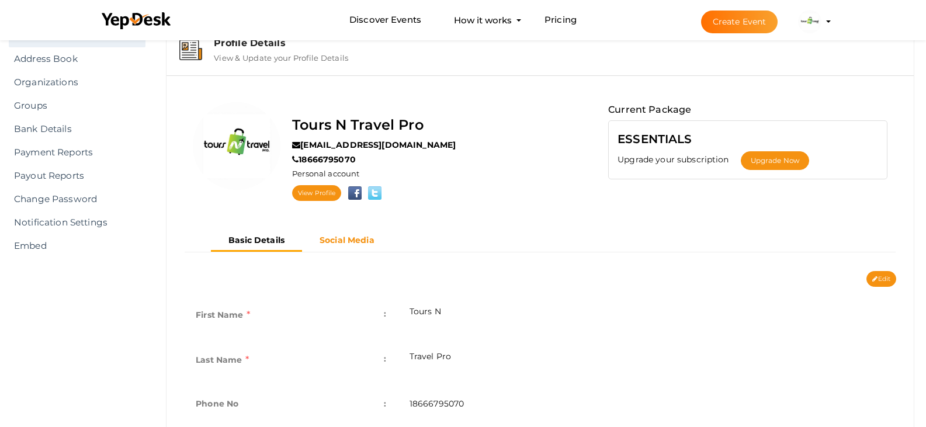
click at [346, 238] on b "Social Media" at bounding box center [347, 240] width 55 height 11
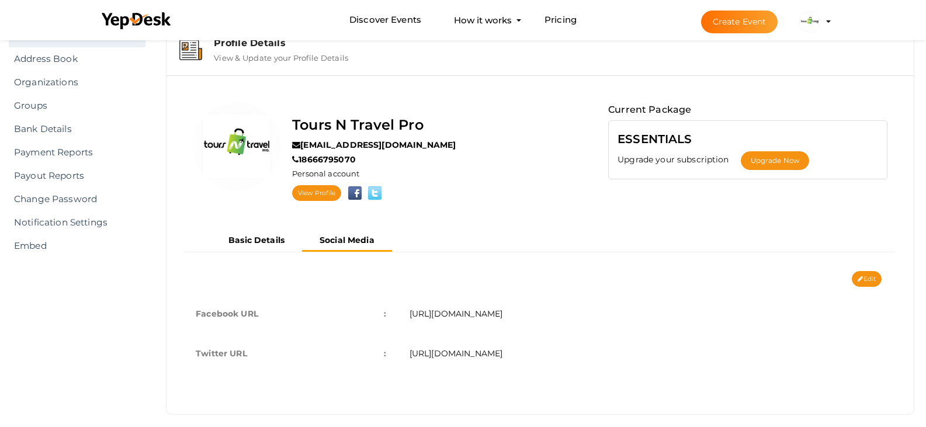
click at [250, 58] on label "View & Update your Profile Details" at bounding box center [281, 55] width 134 height 14
click at [320, 195] on link "View Profile" at bounding box center [316, 193] width 49 height 16
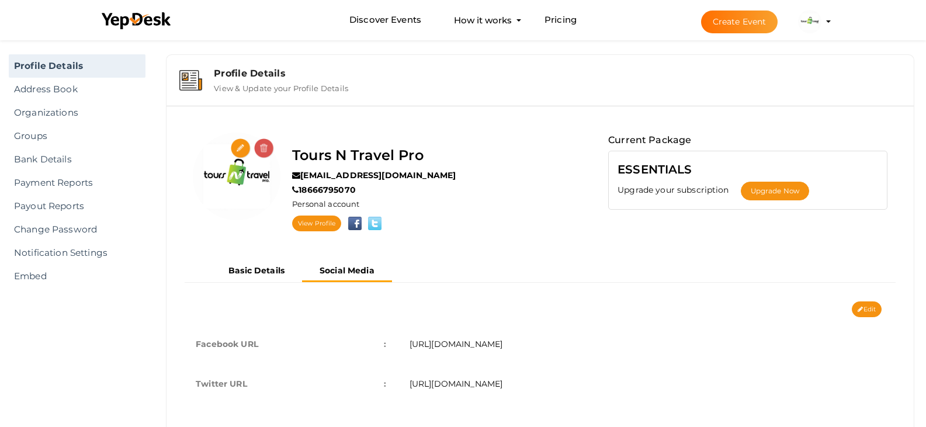
scroll to position [0, 0]
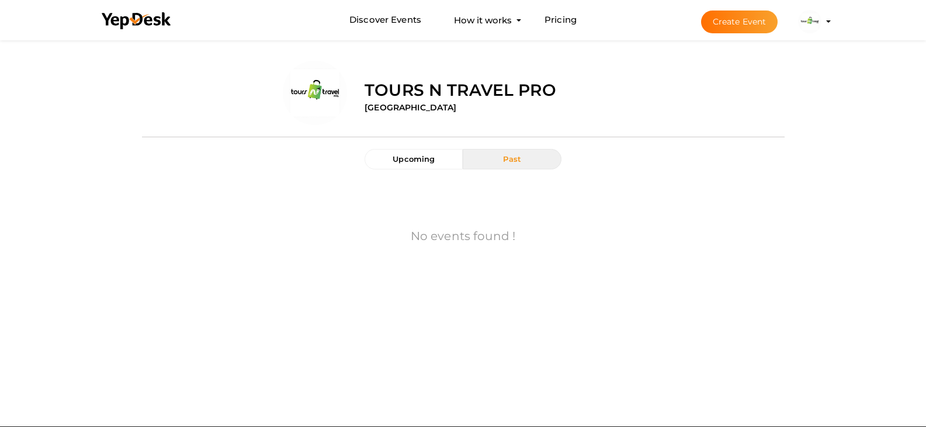
click at [372, 98] on label "Tours N Travel Pro" at bounding box center [461, 89] width 192 height 23
click at [843, 20] on div "Discover Events How it works Powerful Registration / Ticketing Start selling yo…" at bounding box center [464, 20] width 760 height 40
click at [821, 20] on img at bounding box center [809, 21] width 23 height 23
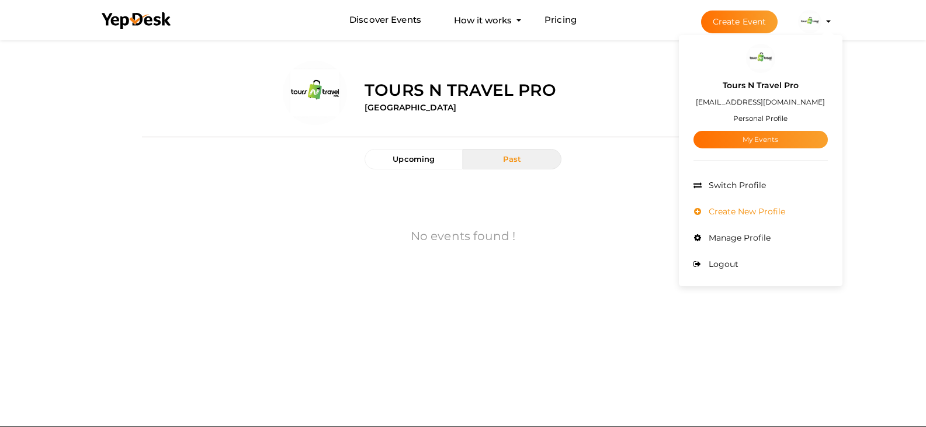
click at [785, 209] on span "Create New Profile" at bounding box center [745, 211] width 79 height 11
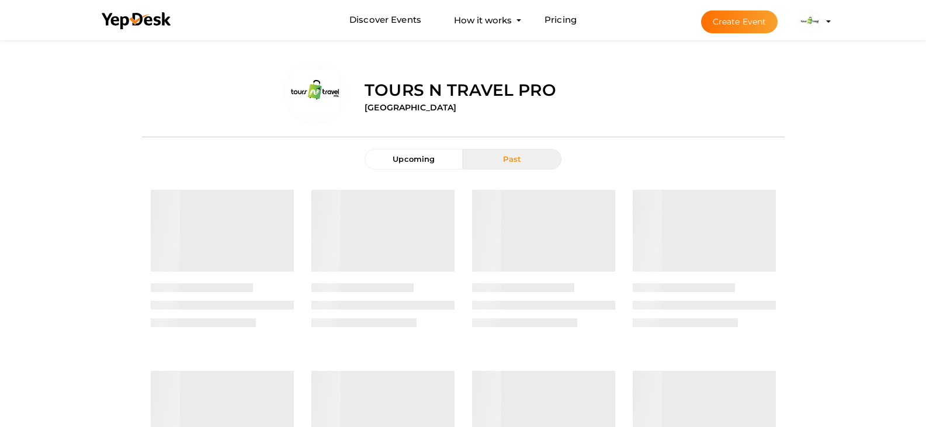
click at [389, 96] on label "Tours N Travel Pro" at bounding box center [461, 89] width 192 height 23
click at [369, 106] on label "[GEOGRAPHIC_DATA]" at bounding box center [411, 108] width 92 height 12
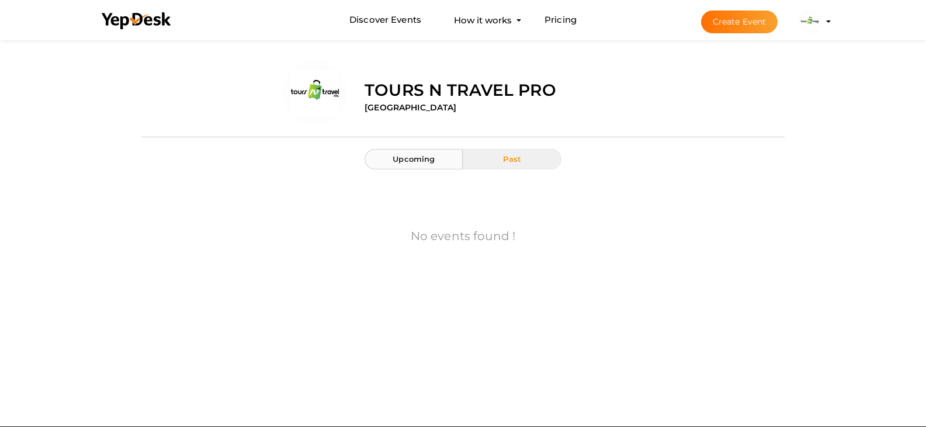
click at [421, 164] on button "Upcoming" at bounding box center [414, 159] width 98 height 20
click at [500, 159] on button "Past" at bounding box center [512, 159] width 98 height 20
click at [821, 23] on img at bounding box center [809, 21] width 23 height 23
